Goal: Ask a question

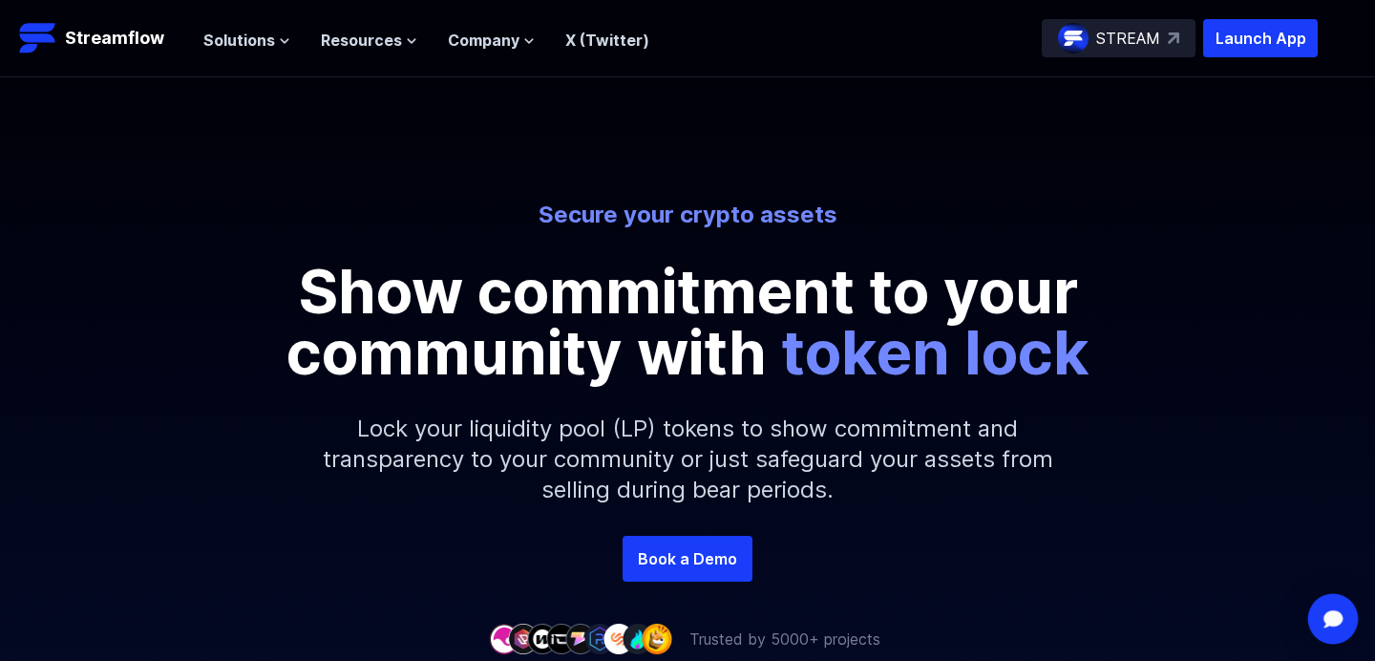
click at [1334, 627] on div "Open Intercom Messenger" at bounding box center [1333, 619] width 51 height 51
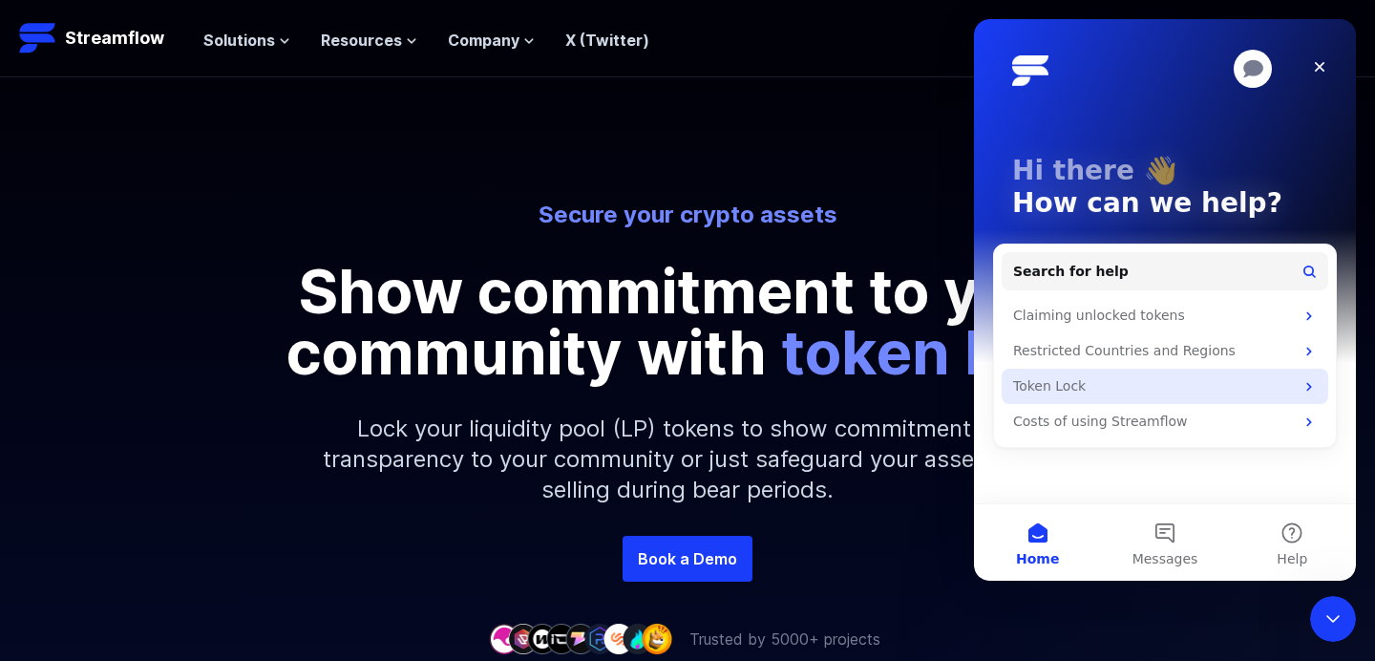
click at [1096, 390] on div "Token Lock" at bounding box center [1153, 386] width 281 height 20
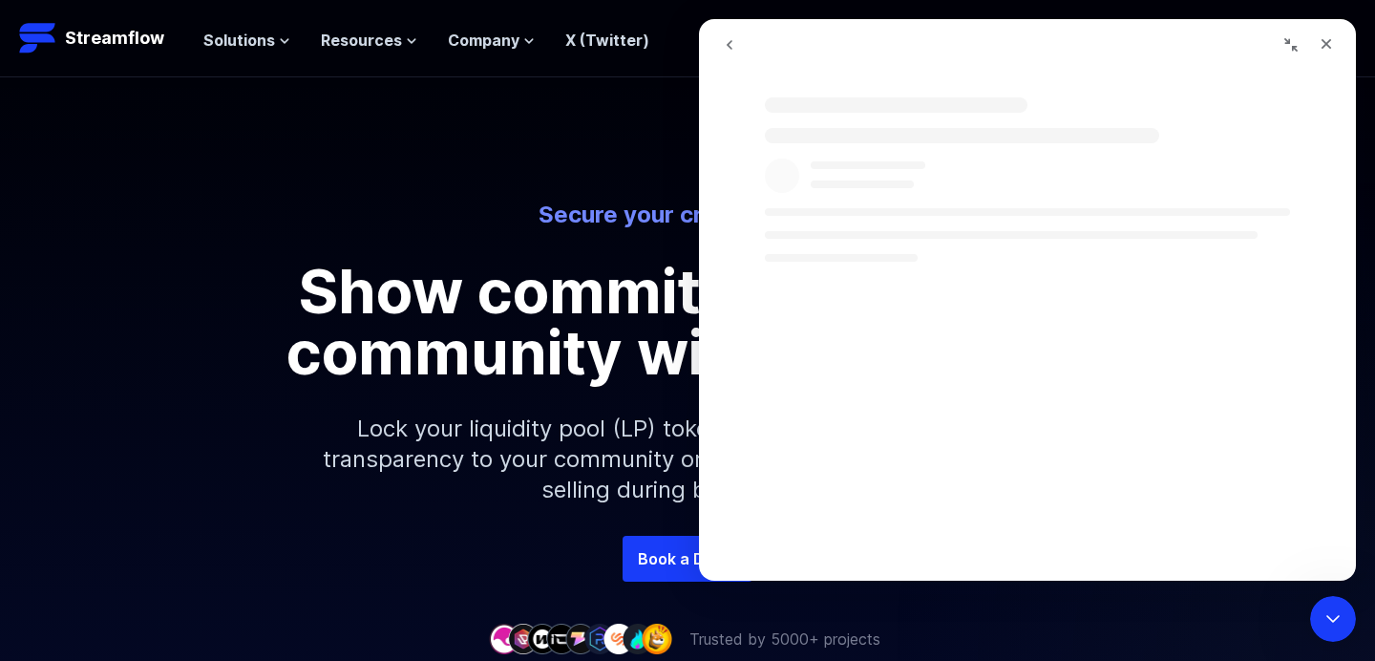
click at [725, 53] on button "go back" at bounding box center [729, 45] width 36 height 36
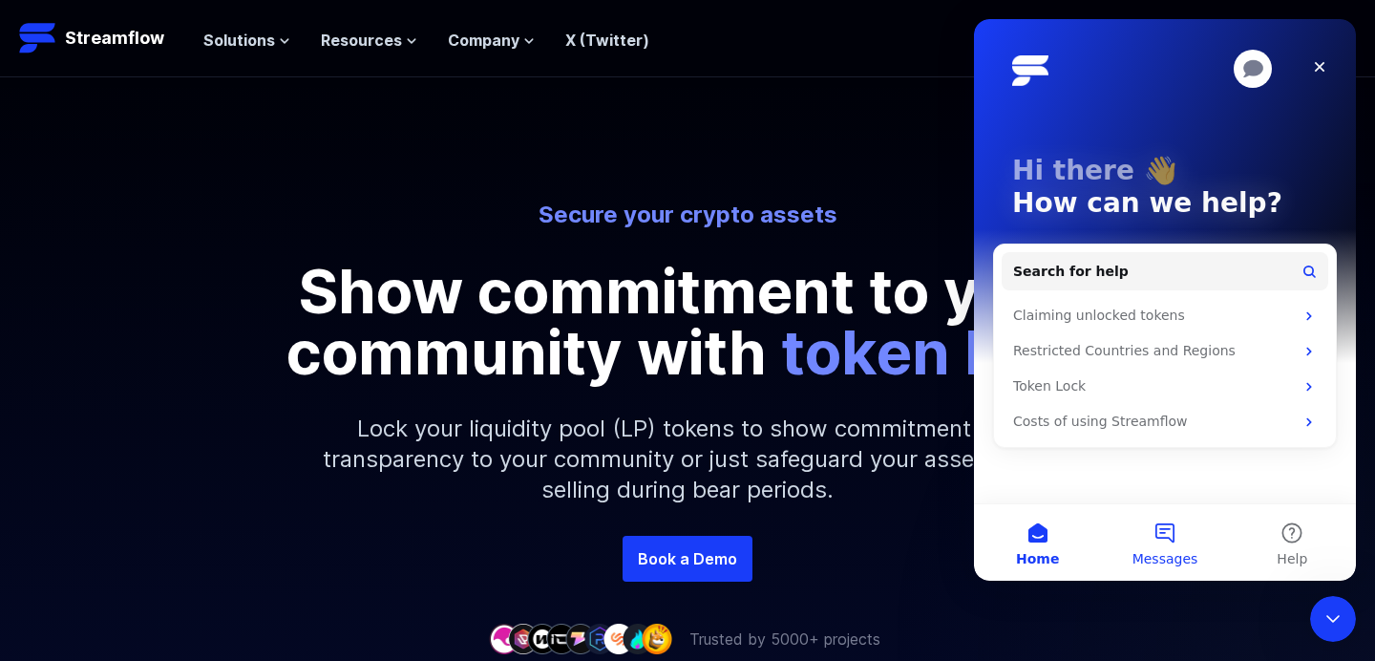
click at [1200, 547] on button "Messages" at bounding box center [1164, 542] width 127 height 76
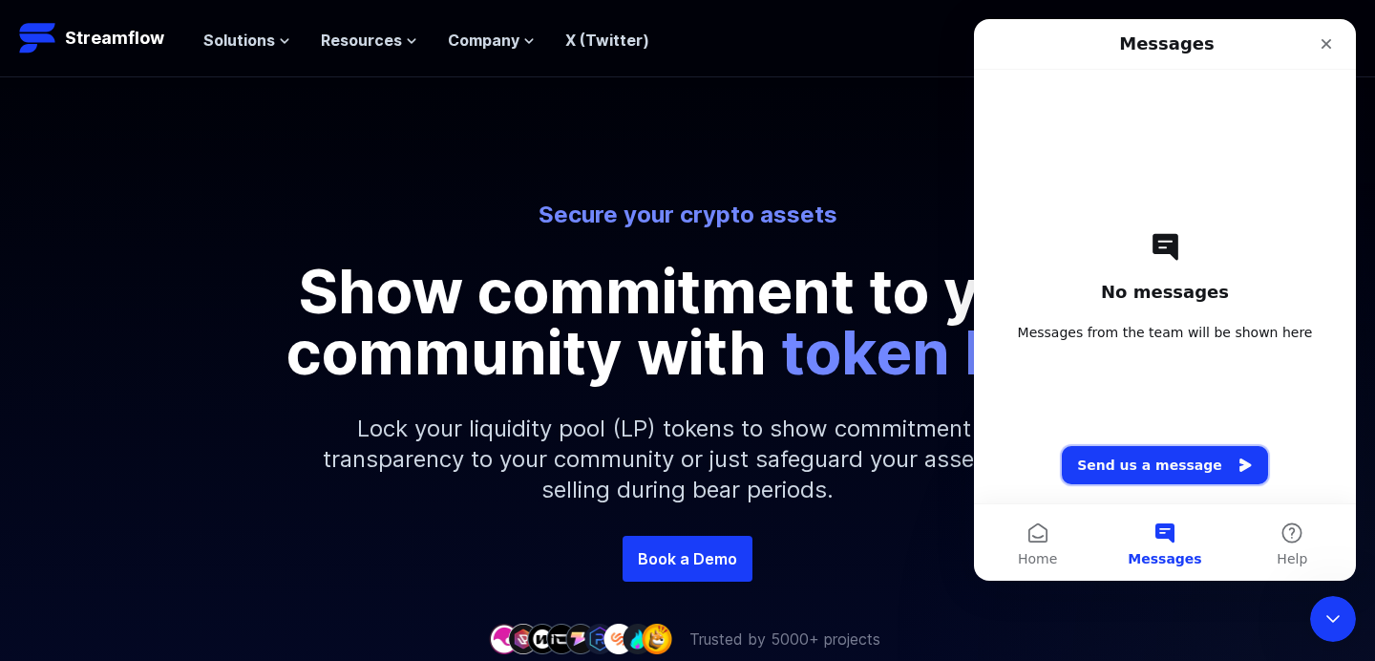
click at [1199, 455] on button "Send us a message" at bounding box center [1165, 465] width 206 height 38
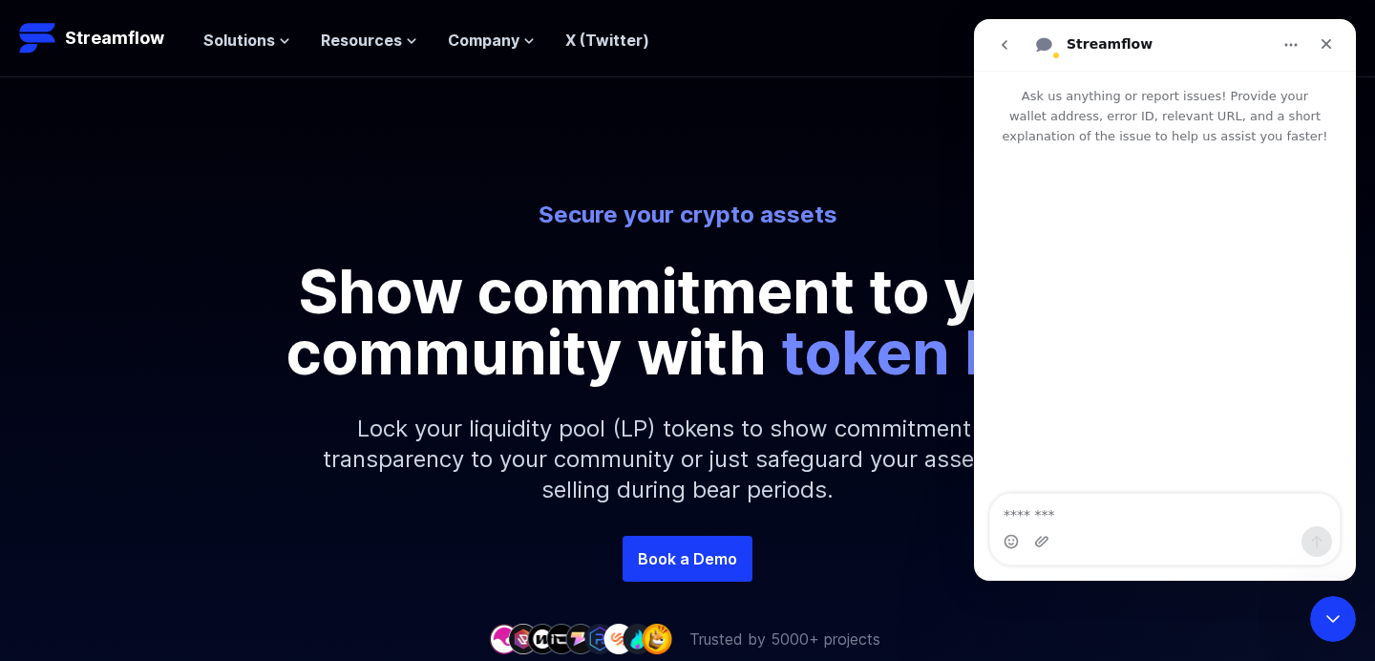
click at [1139, 527] on div "Intercom messenger" at bounding box center [1164, 541] width 349 height 31
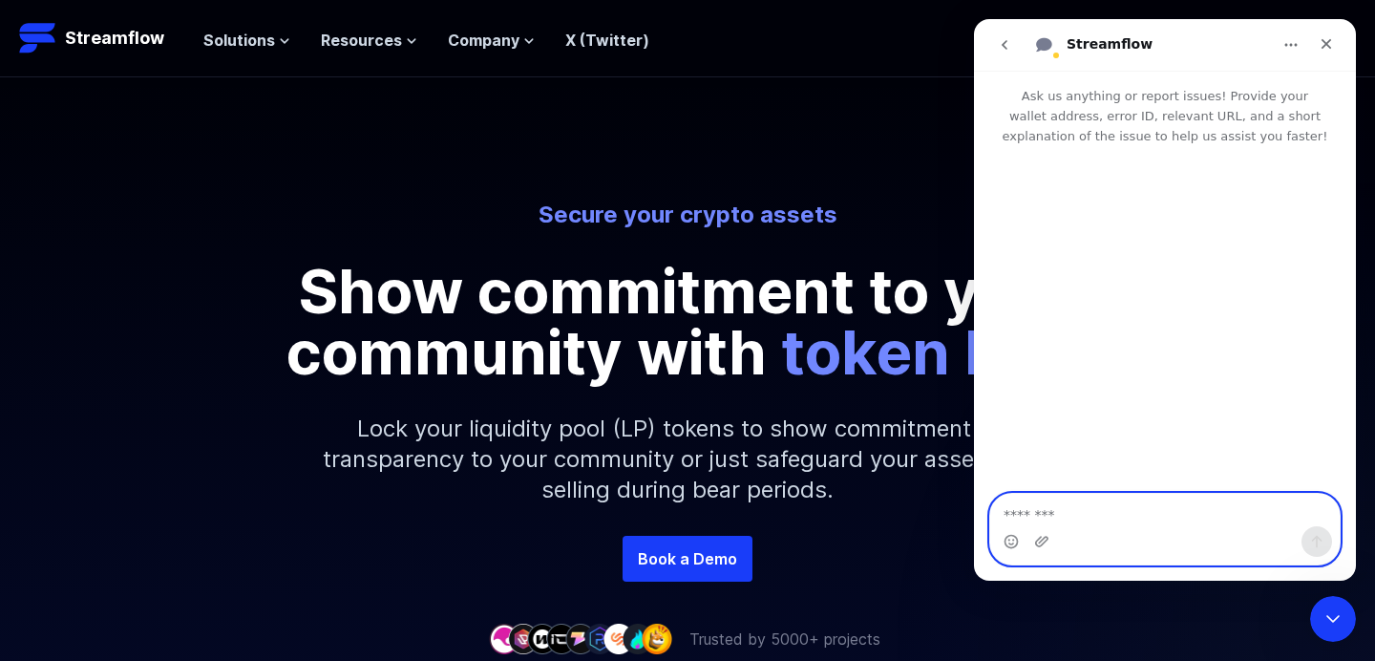
click at [1153, 512] on textarea "Message…" at bounding box center [1164, 510] width 349 height 32
type textarea "**********"
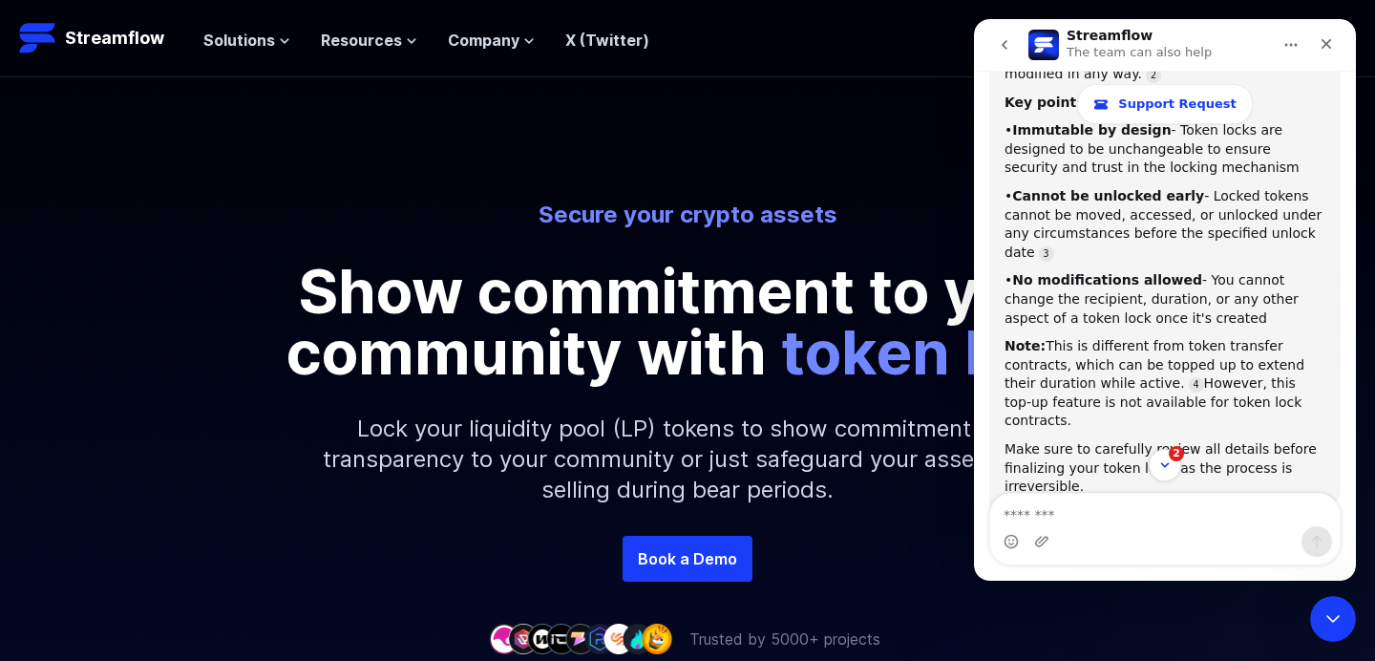
scroll to position [399, 0]
type textarea "**********"
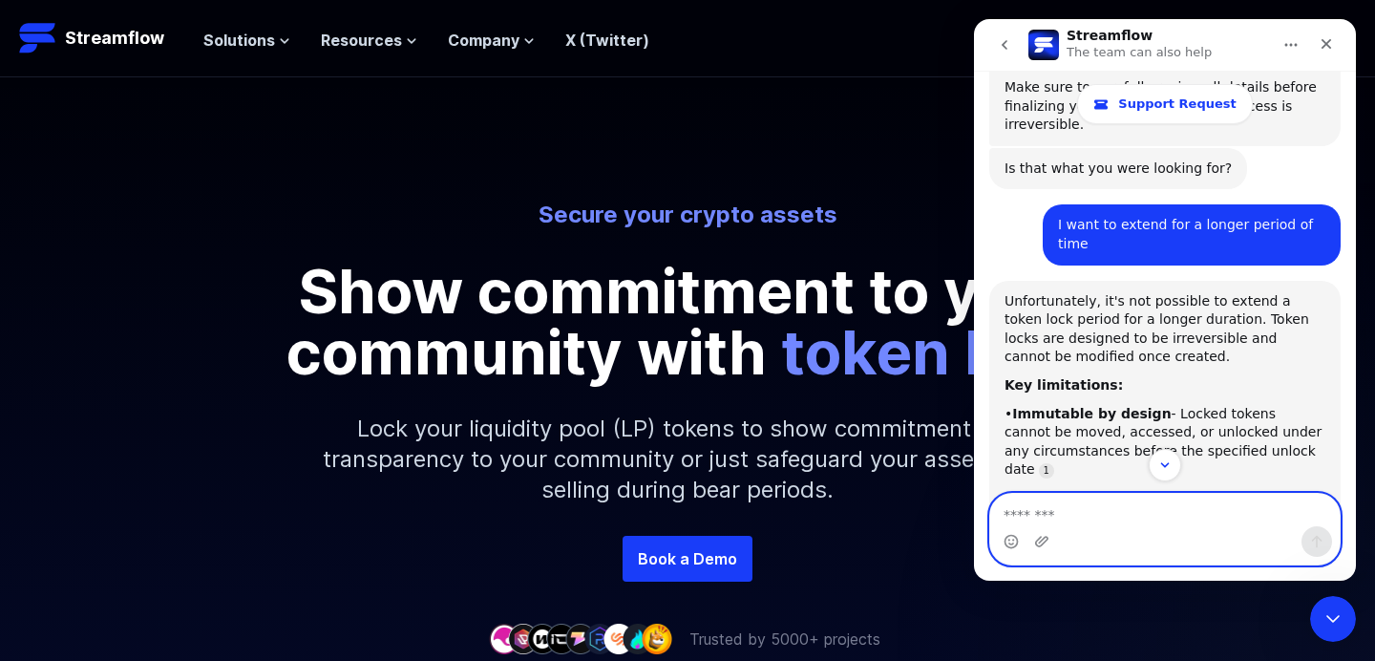
scroll to position [727, 0]
